Goal: Use online tool/utility: Utilize a website feature to perform a specific function

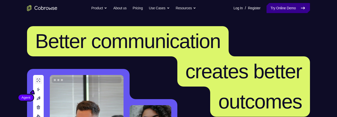
click at [297, 12] on link "Try Online Demo" at bounding box center [288, 8] width 43 height 10
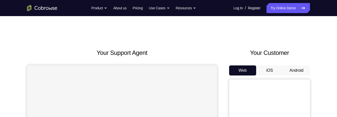
click at [298, 72] on button "Android" at bounding box center [296, 71] width 27 height 10
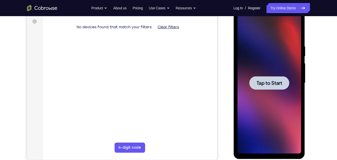
click at [290, 61] on div at bounding box center [269, 82] width 64 height 141
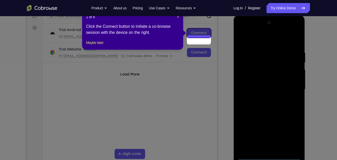
scroll to position [61, 0]
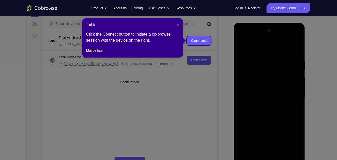
click at [178, 24] on span "×" at bounding box center [178, 25] width 2 height 4
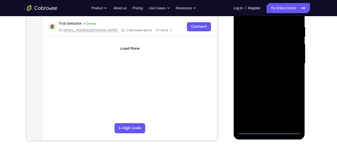
scroll to position [97, 0]
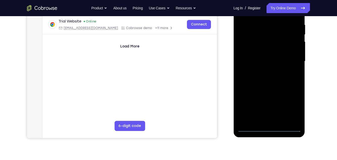
click at [267, 117] on div at bounding box center [269, 61] width 64 height 141
click at [292, 107] on div at bounding box center [269, 61] width 64 height 141
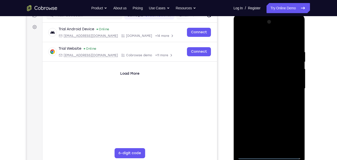
scroll to position [68, 0]
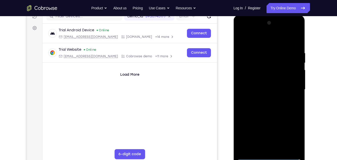
click at [267, 43] on div at bounding box center [269, 89] width 64 height 141
click at [289, 86] on div at bounding box center [269, 89] width 64 height 141
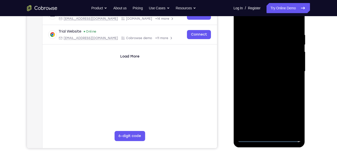
scroll to position [96, 0]
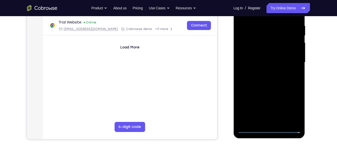
click at [264, 71] on div at bounding box center [269, 62] width 64 height 141
click at [280, 60] on div at bounding box center [269, 62] width 64 height 141
click at [272, 55] on div at bounding box center [269, 62] width 64 height 141
click at [271, 65] on div at bounding box center [269, 62] width 64 height 141
click at [272, 80] on div at bounding box center [269, 62] width 64 height 141
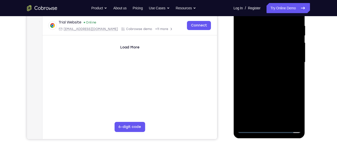
click at [277, 82] on div at bounding box center [269, 62] width 64 height 141
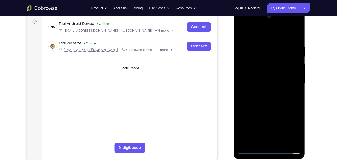
scroll to position [73, 0]
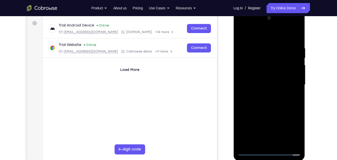
click at [263, 46] on div at bounding box center [269, 84] width 64 height 141
click at [290, 114] on div at bounding box center [269, 84] width 64 height 141
click at [264, 90] on div at bounding box center [269, 84] width 64 height 141
click at [289, 72] on div at bounding box center [269, 84] width 64 height 141
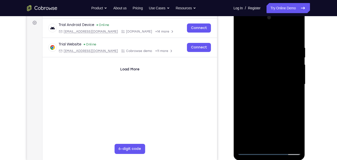
click at [284, 96] on div at bounding box center [269, 84] width 64 height 141
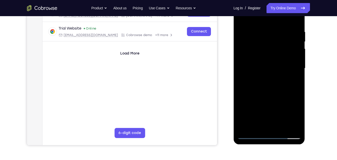
click at [281, 117] on div at bounding box center [269, 68] width 64 height 141
click at [274, 96] on div at bounding box center [269, 68] width 64 height 141
click at [272, 63] on div at bounding box center [269, 68] width 64 height 141
click at [278, 115] on div at bounding box center [269, 68] width 64 height 141
click at [268, 116] on div at bounding box center [269, 68] width 64 height 141
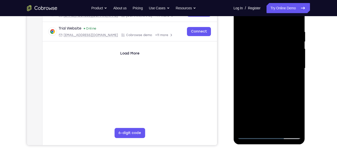
click at [258, 109] on div at bounding box center [269, 68] width 64 height 141
click at [271, 71] on div at bounding box center [269, 68] width 64 height 141
click at [293, 44] on div at bounding box center [269, 68] width 64 height 141
click at [260, 117] on div at bounding box center [269, 68] width 64 height 141
click at [296, 116] on div at bounding box center [269, 68] width 64 height 141
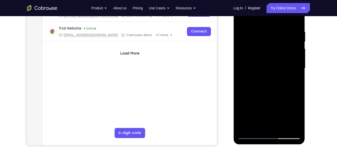
click at [296, 115] on div at bounding box center [269, 68] width 64 height 141
click at [267, 81] on div at bounding box center [269, 68] width 64 height 141
click at [293, 81] on div at bounding box center [269, 68] width 64 height 141
click at [258, 67] on div at bounding box center [269, 68] width 64 height 141
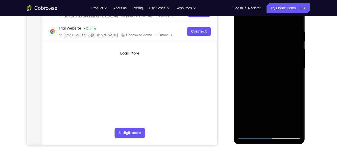
click at [251, 109] on div at bounding box center [269, 68] width 64 height 141
click at [250, 105] on div at bounding box center [269, 68] width 64 height 141
click at [268, 70] on div at bounding box center [269, 68] width 64 height 141
click at [264, 115] on div at bounding box center [269, 68] width 64 height 141
click at [257, 116] on div at bounding box center [269, 68] width 64 height 141
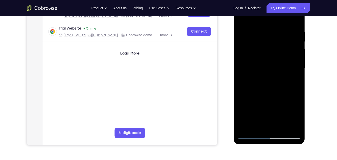
click at [253, 109] on div at bounding box center [269, 68] width 64 height 141
click at [269, 73] on div at bounding box center [269, 68] width 64 height 141
click at [258, 115] on div at bounding box center [269, 68] width 64 height 141
click at [253, 109] on div at bounding box center [269, 68] width 64 height 141
click at [269, 69] on div at bounding box center [269, 68] width 64 height 141
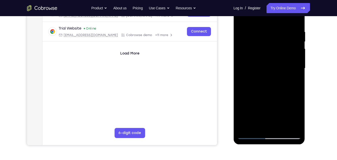
click at [292, 43] on div at bounding box center [269, 68] width 64 height 141
click at [293, 45] on div at bounding box center [269, 68] width 64 height 141
click at [258, 117] on div at bounding box center [269, 68] width 64 height 141
click at [292, 81] on div at bounding box center [269, 68] width 64 height 141
click at [251, 117] on div at bounding box center [269, 68] width 64 height 141
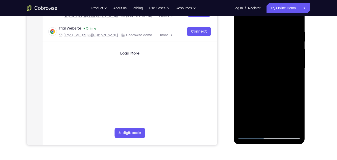
click at [250, 117] on div at bounding box center [269, 68] width 64 height 141
click at [271, 95] on div at bounding box center [269, 68] width 64 height 141
click at [293, 82] on div at bounding box center [269, 68] width 64 height 141
click at [249, 117] on div at bounding box center [269, 68] width 64 height 141
click at [250, 117] on div at bounding box center [269, 68] width 64 height 141
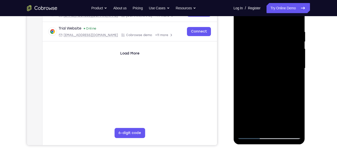
click at [252, 117] on div at bounding box center [269, 68] width 64 height 141
